Goal: Navigation & Orientation: Understand site structure

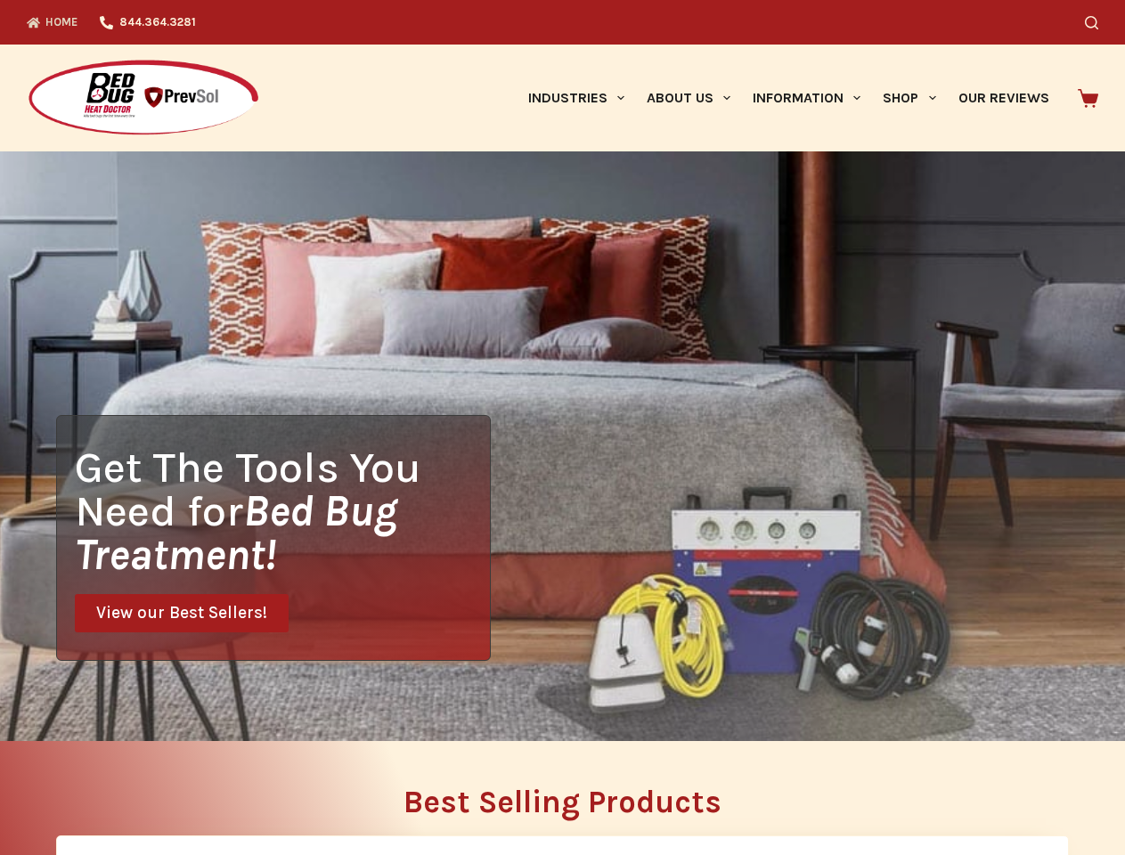
click at [562, 428] on div "Get The Tools You Need for Bed Bug Treatment! View our Best Sellers!" at bounding box center [562, 446] width 1125 height 590
click at [1099, 22] on icon "Search" at bounding box center [1091, 22] width 13 height 13
click at [583, 98] on link "Industries" at bounding box center [576, 98] width 118 height 107
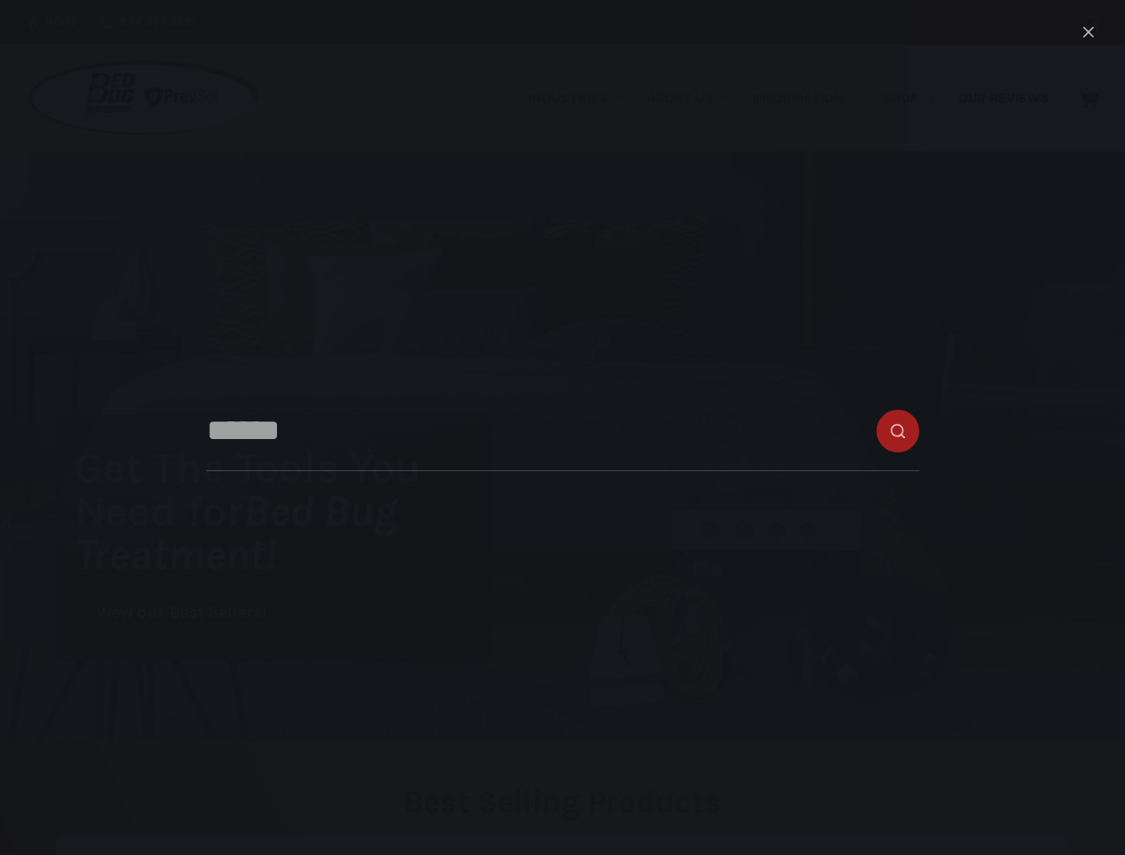
click at [696, 98] on link "About Us" at bounding box center [688, 98] width 106 height 107
click at [814, 98] on link "Information" at bounding box center [807, 98] width 130 height 107
click at [917, 98] on link "Shop" at bounding box center [909, 98] width 75 height 107
